Goal: Navigation & Orientation: Find specific page/section

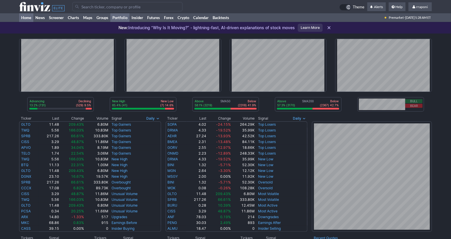
click at [120, 20] on link "Portfolio" at bounding box center [119, 17] width 19 height 9
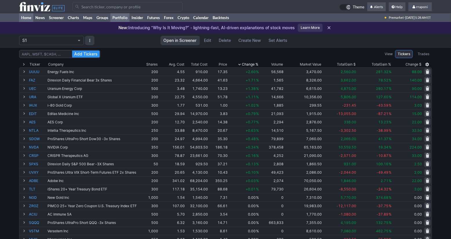
click at [30, 20] on link "Home" at bounding box center [26, 17] width 14 height 9
